Goal: Information Seeking & Learning: Understand process/instructions

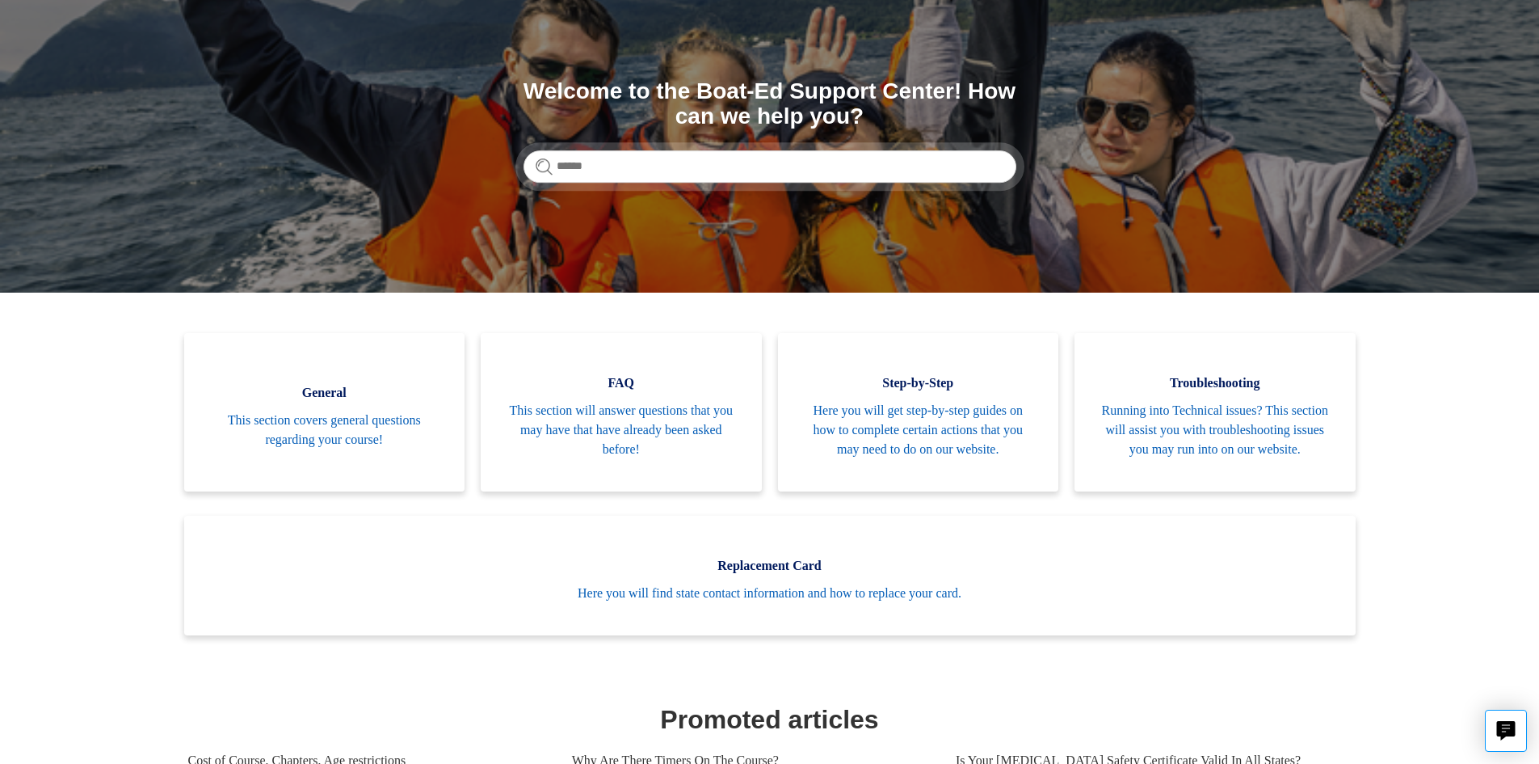
scroll to position [162, 0]
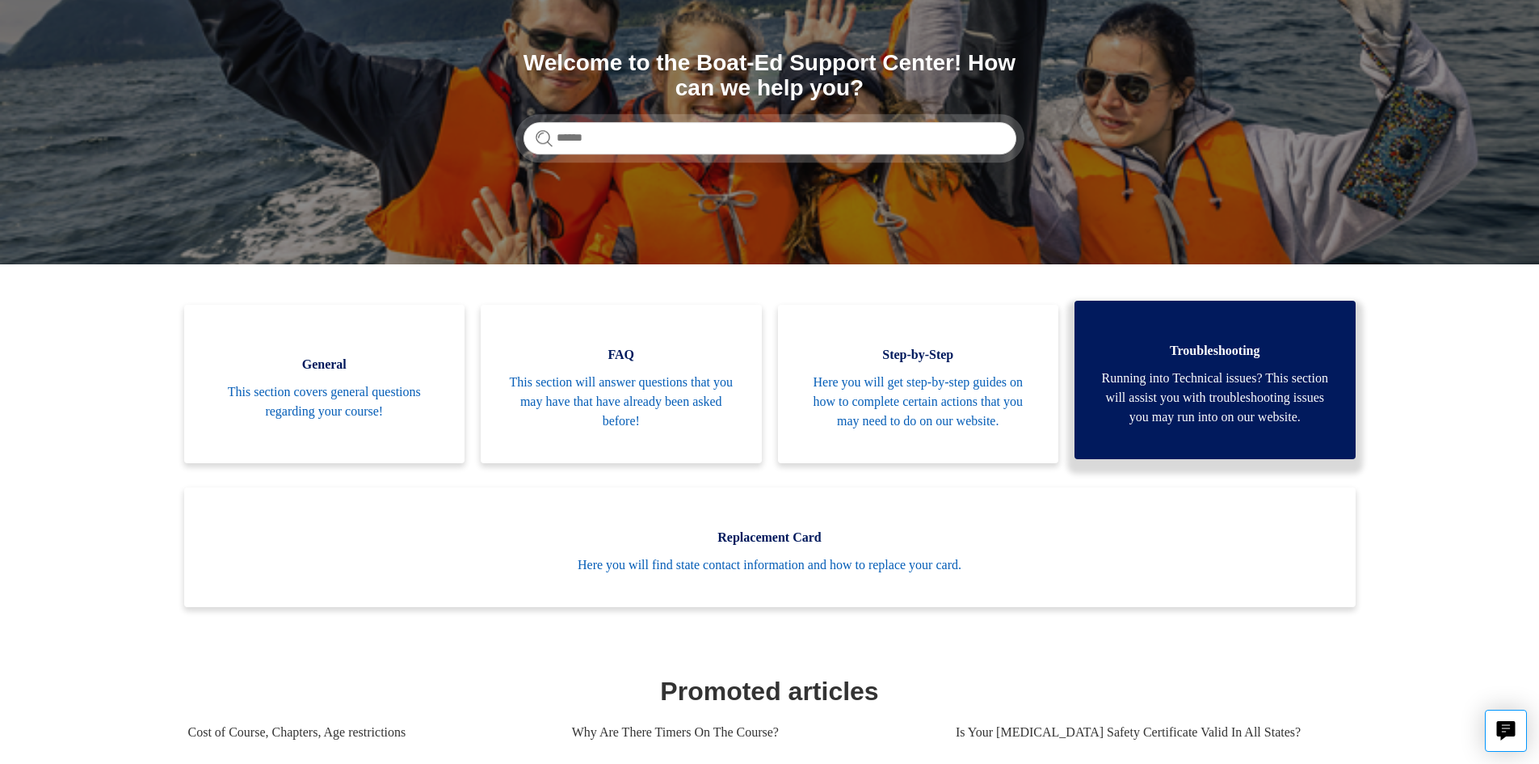
click at [1203, 405] on span "Running into Technical issues? This section will assist you with troubleshootin…" at bounding box center [1215, 397] width 233 height 58
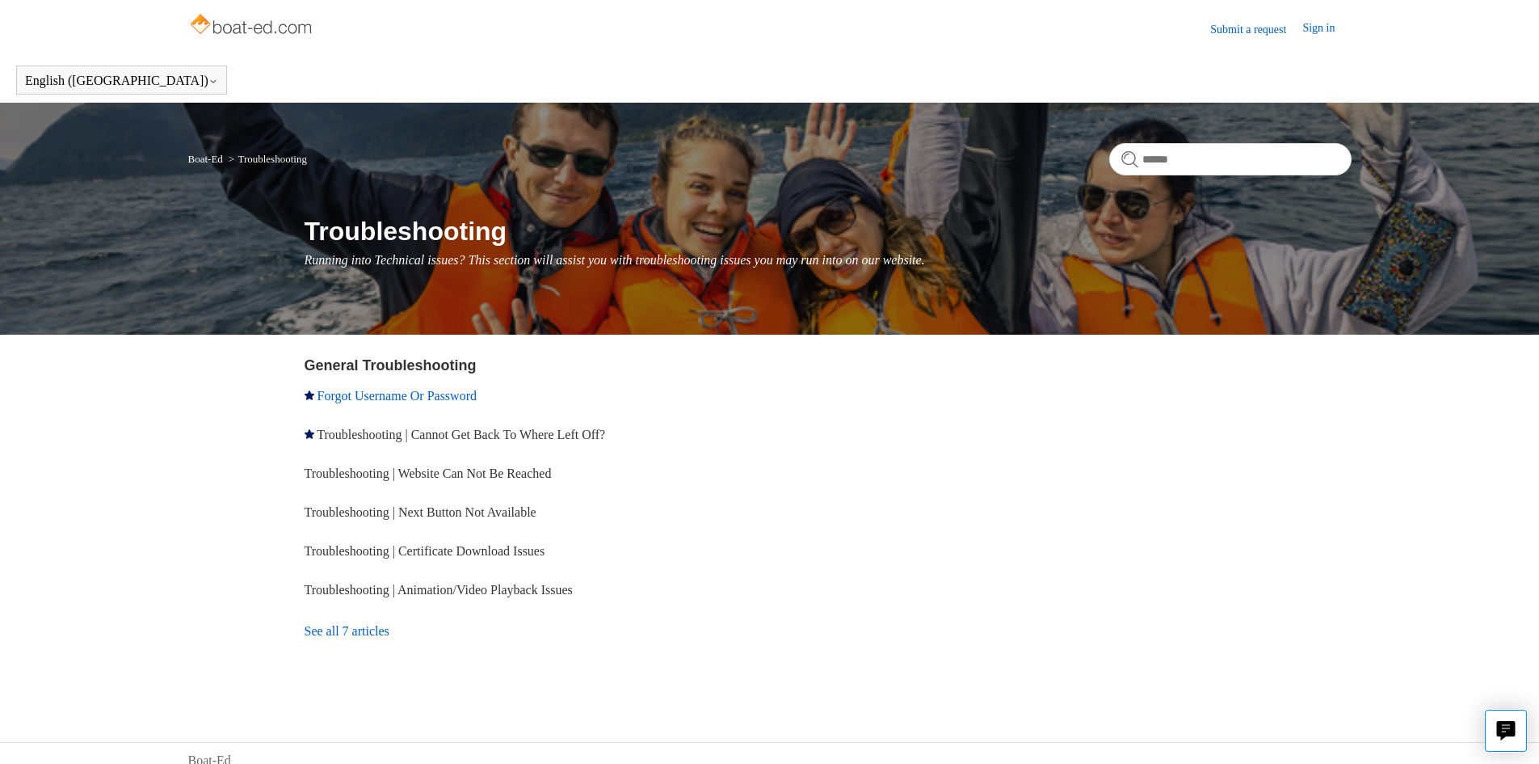
click at [373, 394] on link "Forgot Username Or Password" at bounding box center [397, 396] width 159 height 14
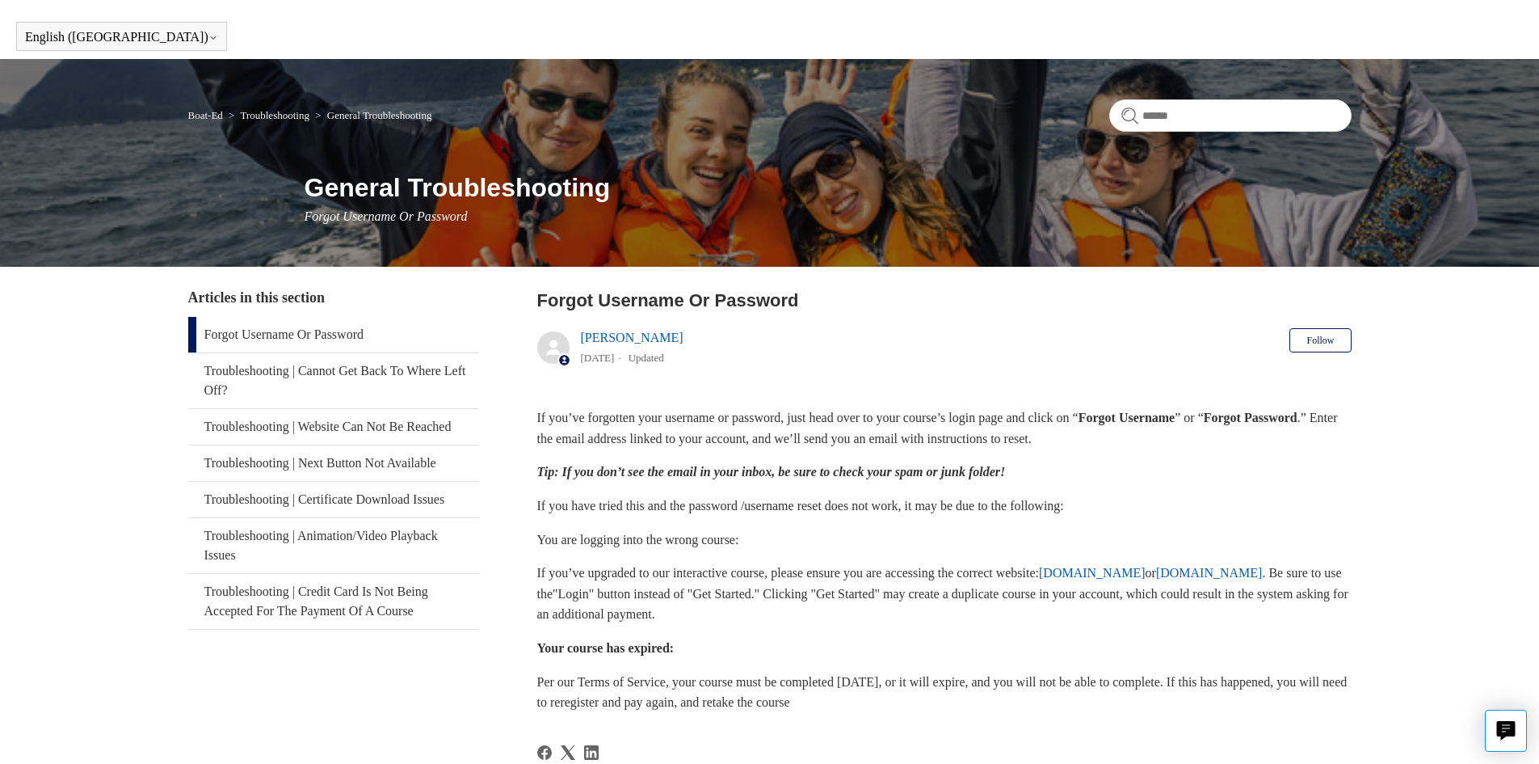
scroll to position [162, 0]
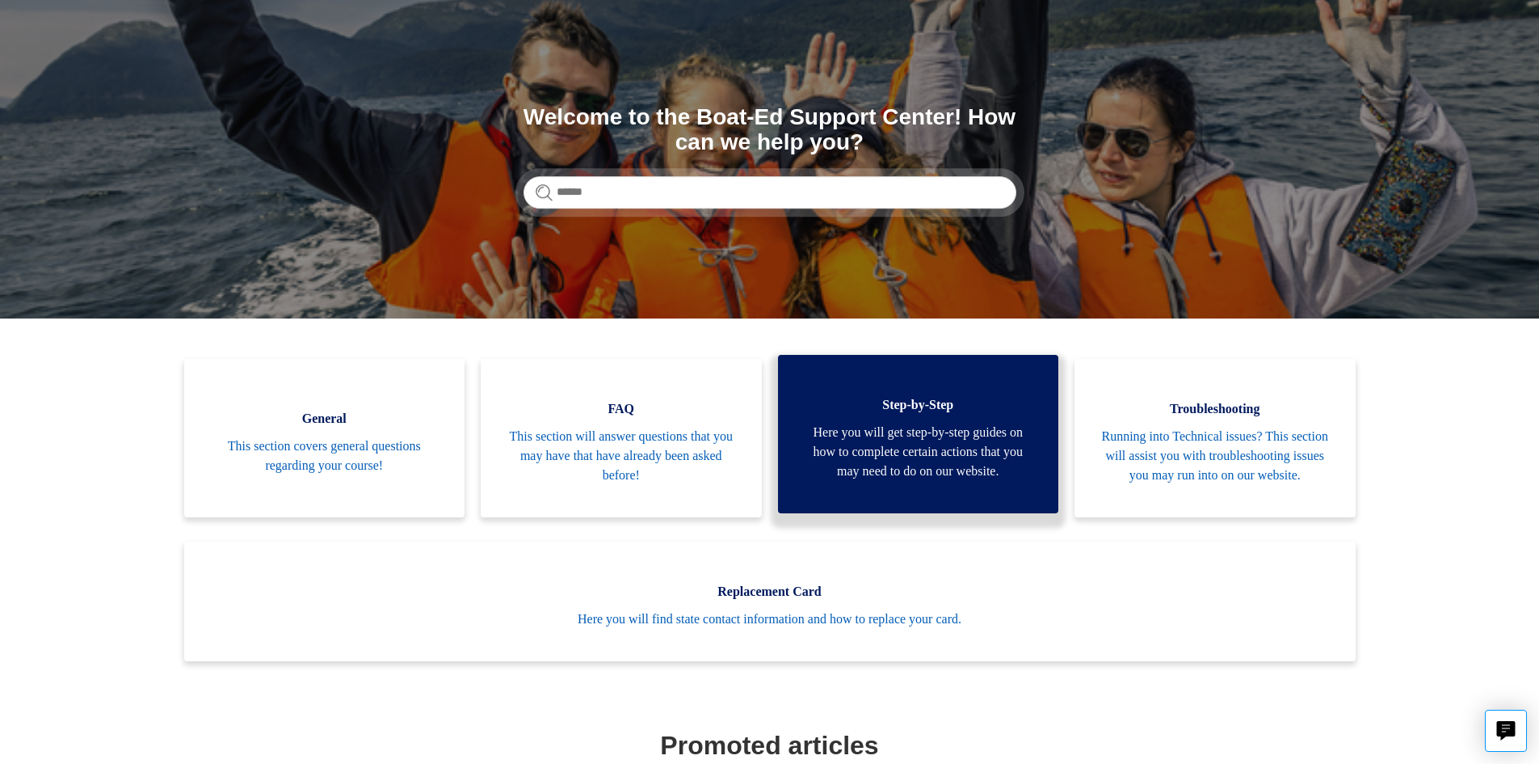
scroll to position [81, 0]
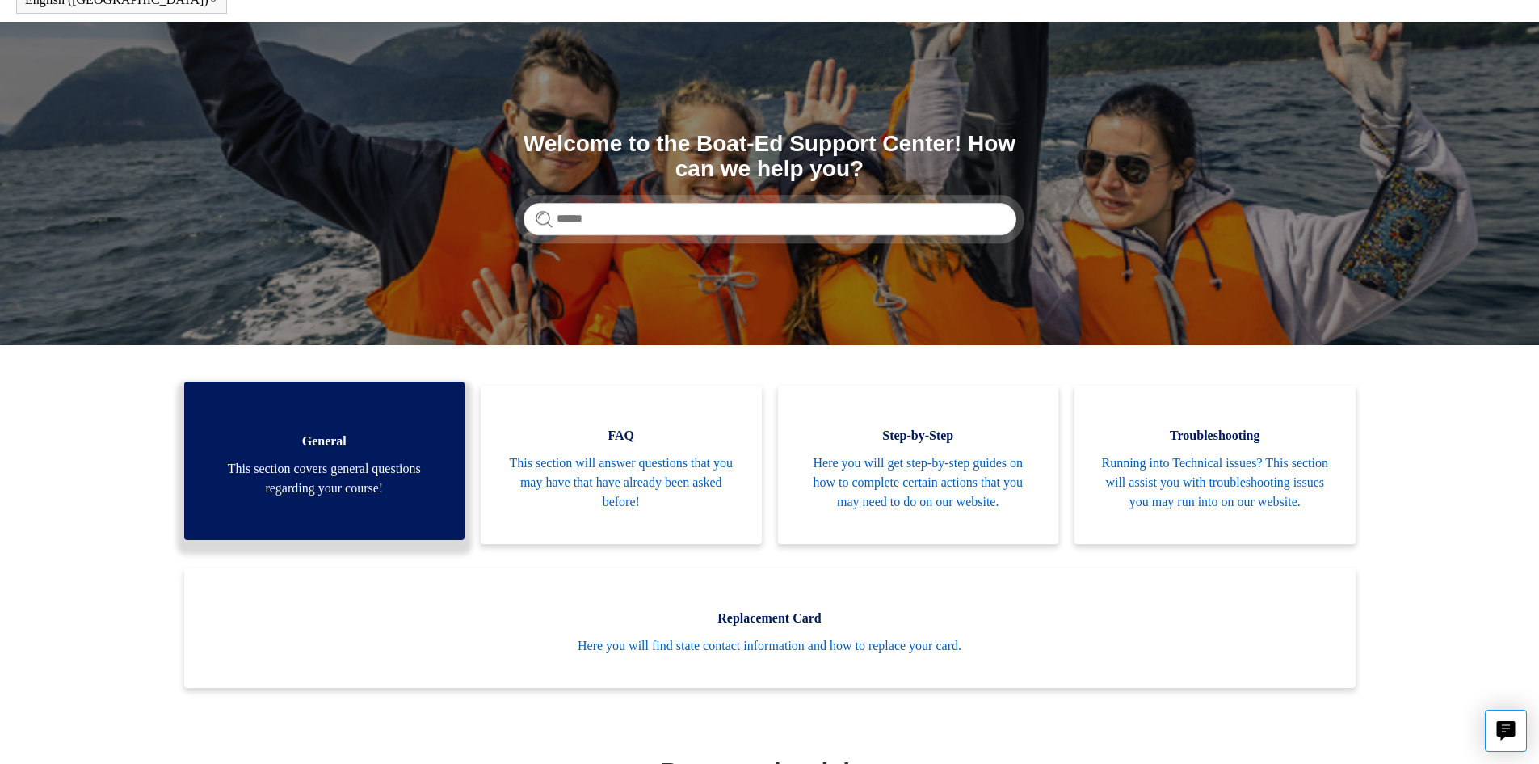
click at [348, 496] on span "This section covers general questions regarding your course!" at bounding box center [324, 478] width 233 height 39
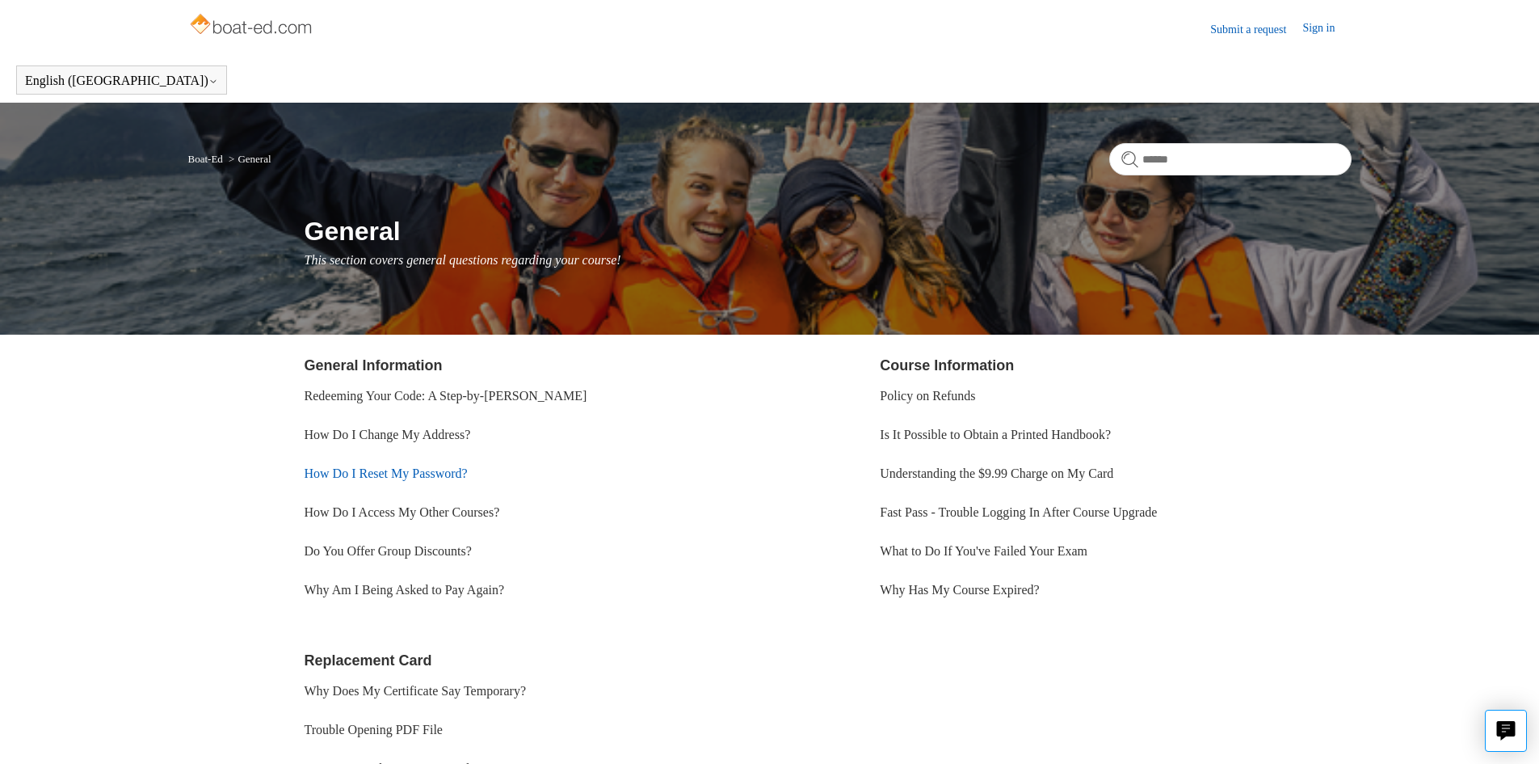
click at [427, 475] on link "How Do I Reset My Password?" at bounding box center [386, 473] width 163 height 14
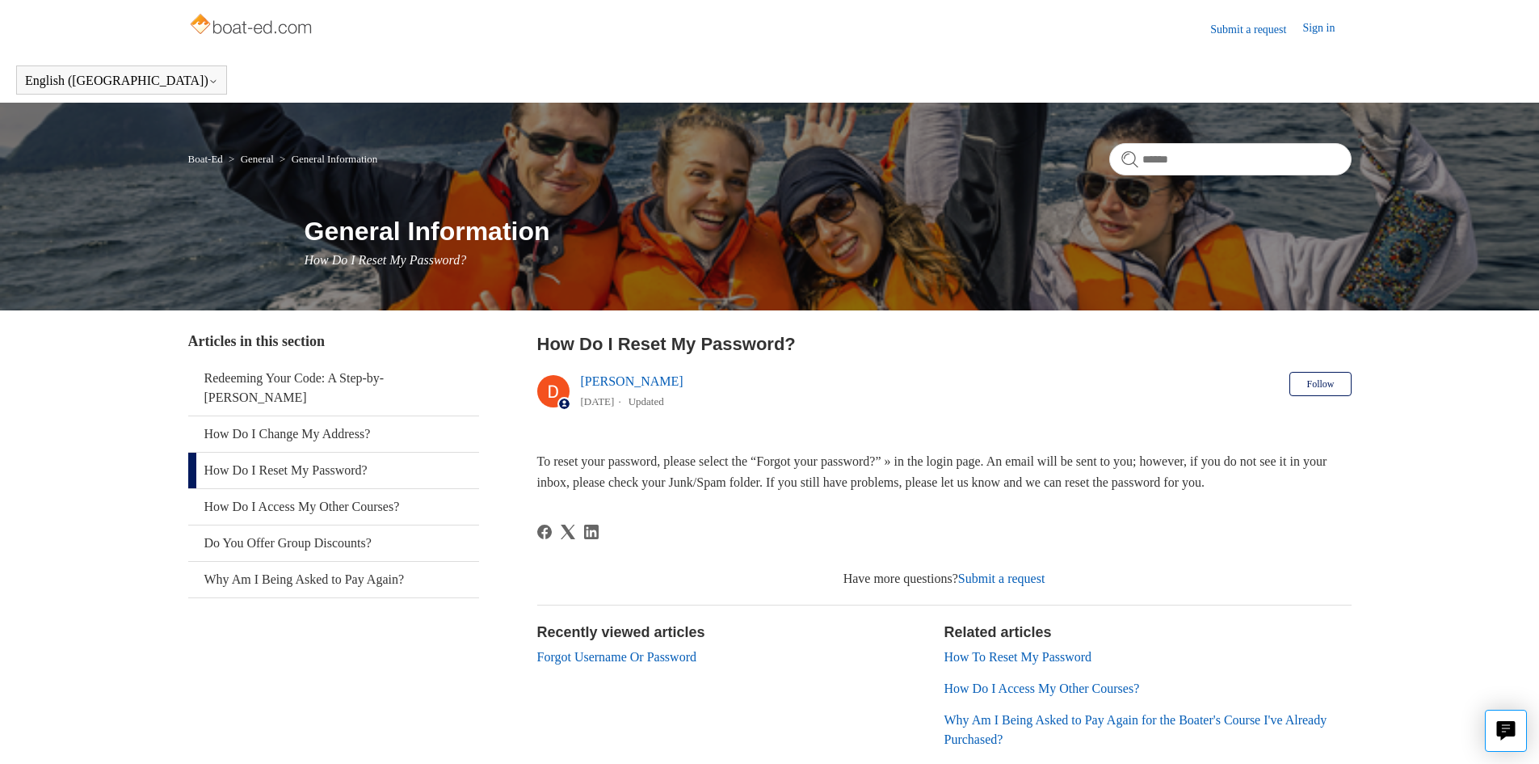
click at [1319, 33] on link "Sign in" at bounding box center [1327, 28] width 48 height 19
